Goal: Task Accomplishment & Management: Manage account settings

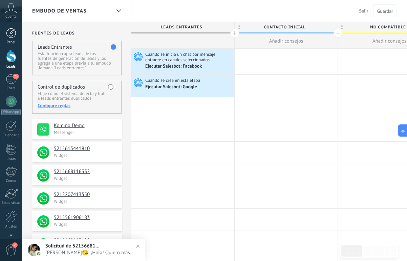
click at [15, 36] on div at bounding box center [11, 33] width 10 height 10
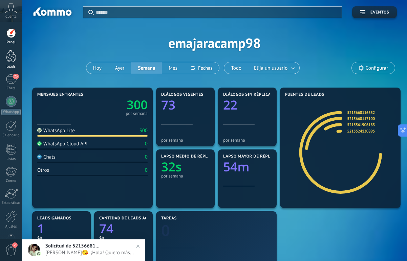
click at [14, 60] on div at bounding box center [11, 56] width 10 height 13
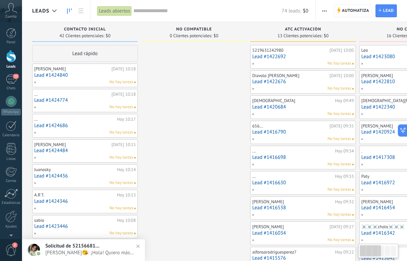
click at [38, 247] on div at bounding box center [34, 250] width 12 height 12
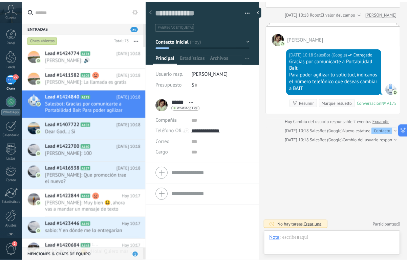
scroll to position [83, 0]
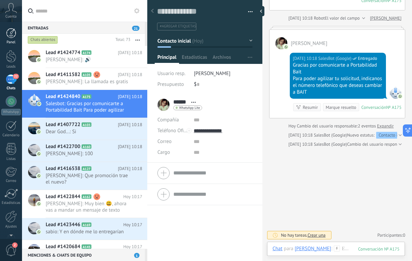
click at [17, 41] on div "Panel" at bounding box center [11, 42] width 20 height 4
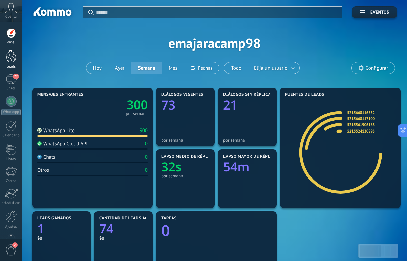
click at [5, 58] on link "Leads" at bounding box center [11, 59] width 22 height 19
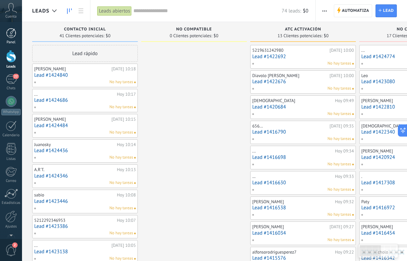
click at [15, 34] on div at bounding box center [11, 33] width 10 height 10
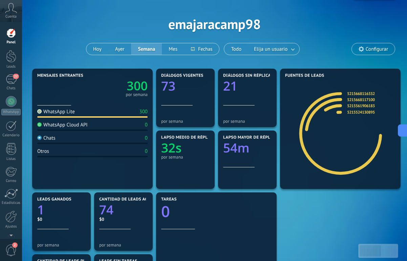
scroll to position [34, 0]
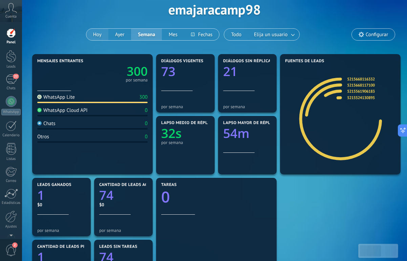
click at [93, 38] on button "Hoy" at bounding box center [97, 35] width 22 height 12
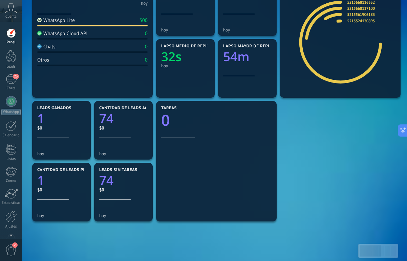
scroll to position [155, 0]
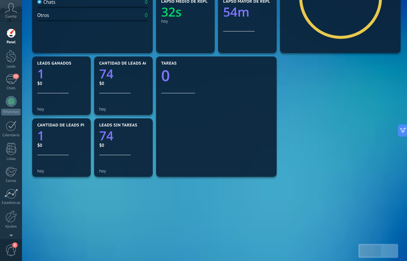
click at [88, 215] on div "Mensajes entrantes 300 [DATE] WhatsApp Lite 300 WhatsApp Cloud API 0 Chats 0 Ot…" at bounding box center [214, 86] width 368 height 310
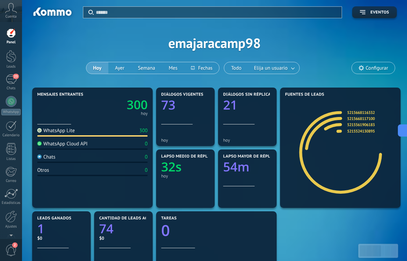
click at [362, 71] on span "Configurar" at bounding box center [373, 68] width 43 height 12
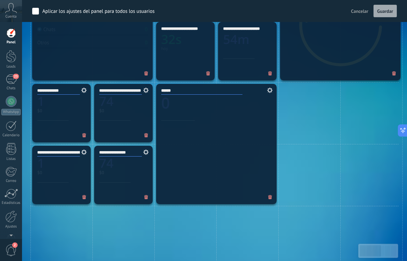
scroll to position [281, 0]
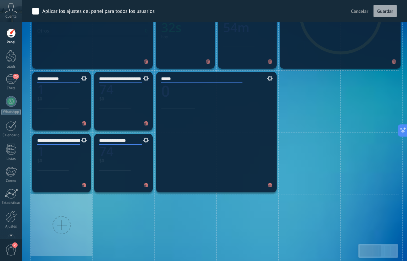
click at [61, 228] on div at bounding box center [61, 225] width 18 height 18
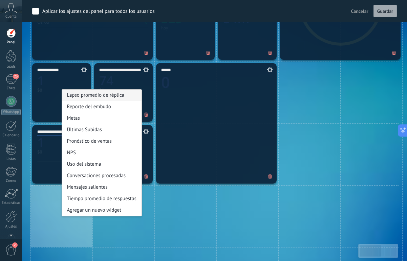
scroll to position [291, 0]
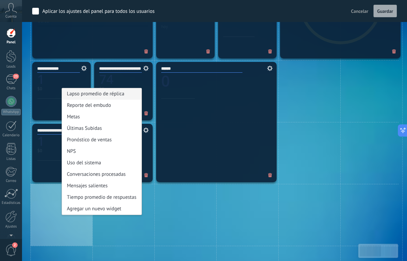
click at [99, 106] on div "Reporte del embudo" at bounding box center [102, 106] width 80 height 12
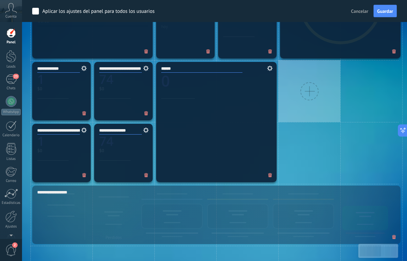
click at [309, 98] on div at bounding box center [309, 91] width 18 height 18
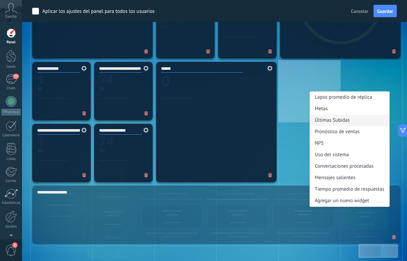
click at [324, 118] on div "Últimas Subidas" at bounding box center [350, 121] width 80 height 12
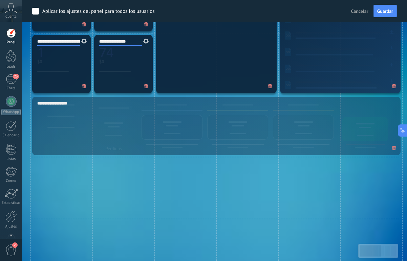
scroll to position [400, 0]
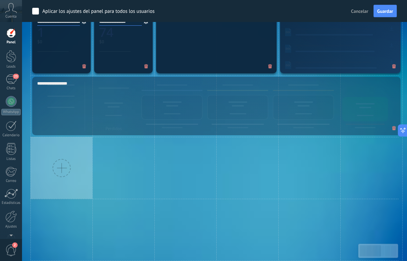
click at [54, 163] on div at bounding box center [61, 168] width 18 height 18
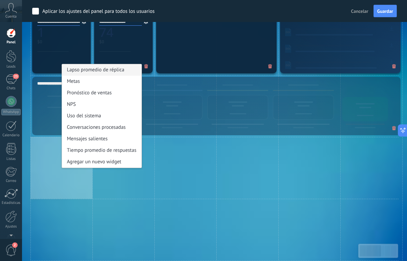
click at [91, 72] on div "Lapso promedio de réplica" at bounding box center [102, 70] width 80 height 12
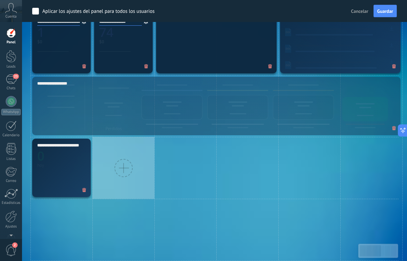
click at [120, 162] on div at bounding box center [123, 168] width 18 height 18
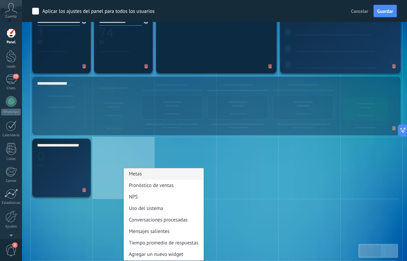
click at [144, 179] on div "Metas" at bounding box center [164, 175] width 80 height 12
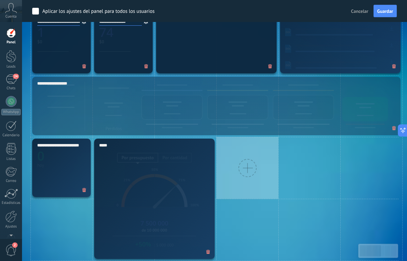
click at [224, 161] on div at bounding box center [247, 168] width 62 height 62
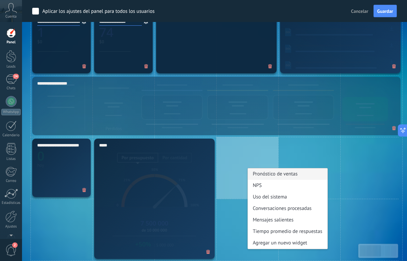
click at [263, 177] on div "Pronóstico de ventas" at bounding box center [288, 175] width 80 height 12
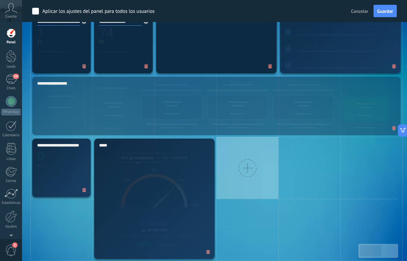
click at [254, 164] on div at bounding box center [247, 168] width 18 height 18
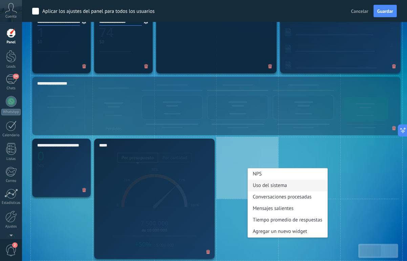
click at [276, 185] on div "Uso del sistema" at bounding box center [288, 186] width 80 height 12
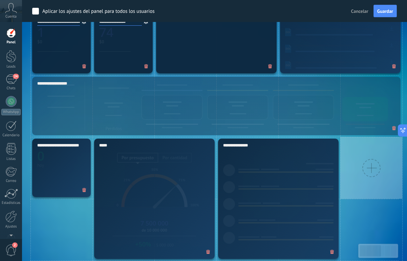
click at [347, 164] on div at bounding box center [371, 168] width 62 height 62
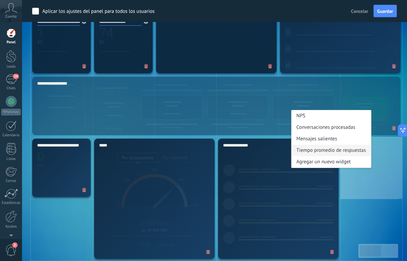
click at [337, 153] on div "Tiempo promedio de respuestas" at bounding box center [331, 151] width 80 height 12
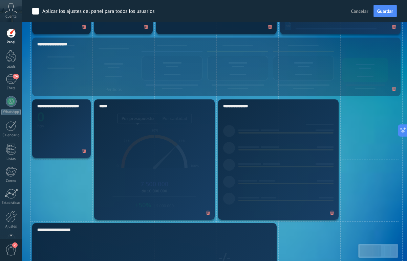
scroll to position [498, 0]
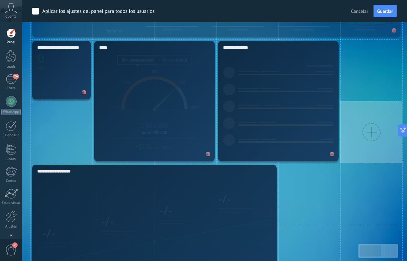
click at [361, 124] on div at bounding box center [371, 132] width 62 height 62
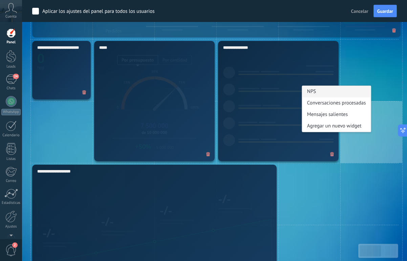
click at [315, 91] on div "NPS" at bounding box center [336, 92] width 69 height 12
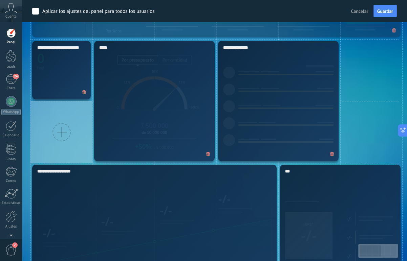
click at [68, 128] on div at bounding box center [61, 132] width 18 height 18
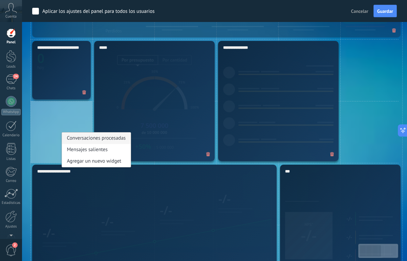
click at [76, 143] on div "Conversaciones procesadas" at bounding box center [96, 139] width 69 height 12
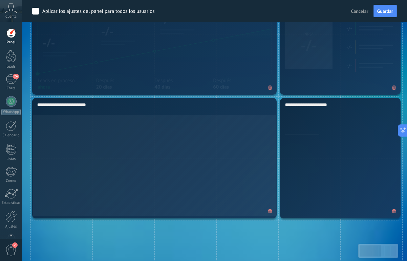
scroll to position [839, 0]
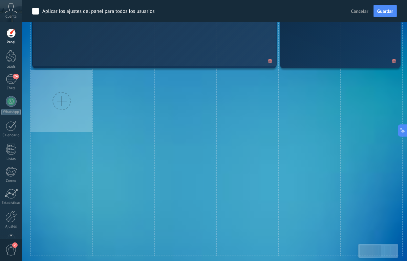
click at [57, 100] on div at bounding box center [61, 101] width 18 height 18
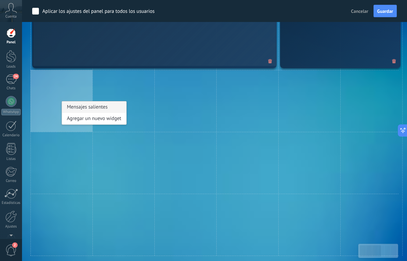
click at [97, 106] on div "Mensajes salientes" at bounding box center [94, 108] width 65 height 12
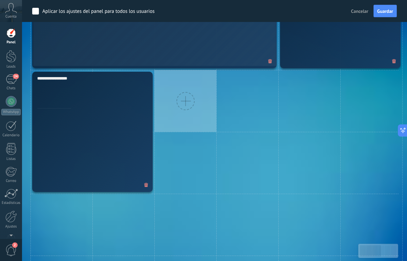
click at [180, 114] on div at bounding box center [185, 101] width 62 height 62
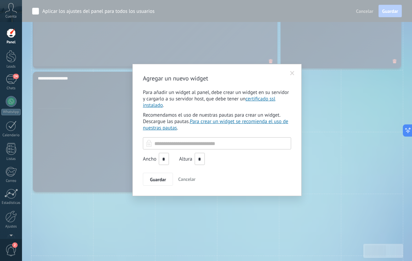
click at [293, 77] on span at bounding box center [292, 74] width 11 height 12
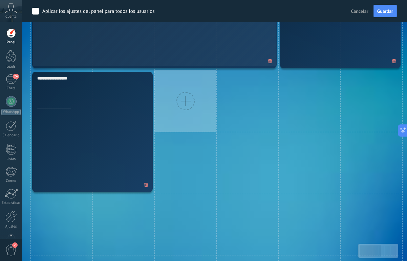
click at [188, 103] on div at bounding box center [185, 101] width 18 height 18
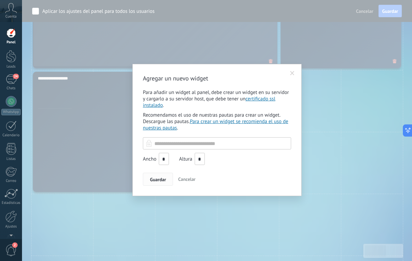
click at [161, 182] on span "Guardar" at bounding box center [158, 179] width 16 height 5
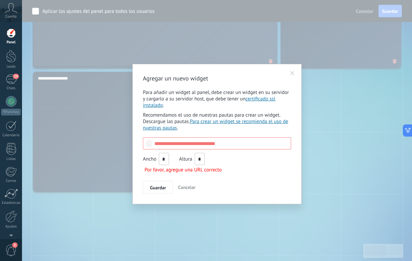
click at [192, 194] on button "Cancelar" at bounding box center [186, 187] width 23 height 13
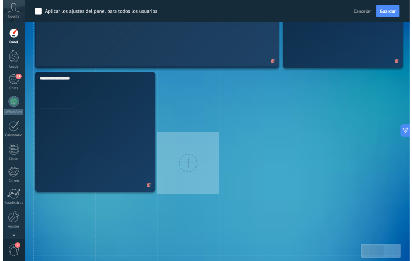
scroll to position [759, 0]
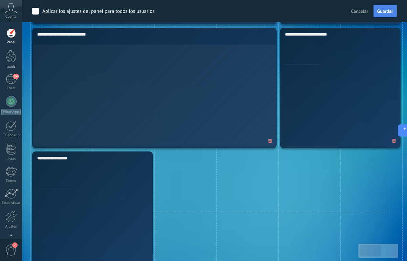
click at [384, 6] on button "Guardar" at bounding box center [385, 11] width 23 height 13
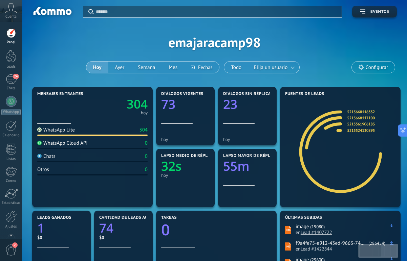
scroll to position [0, 0]
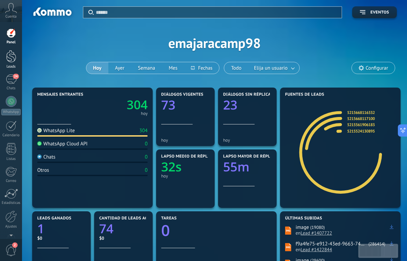
click at [9, 52] on div at bounding box center [11, 56] width 10 height 13
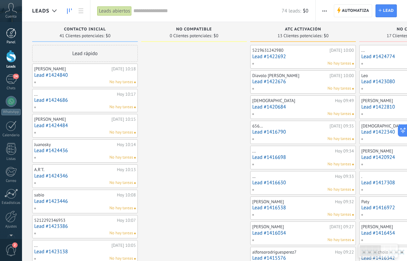
click at [13, 38] on link "Panel" at bounding box center [11, 36] width 22 height 17
